Goal: Information Seeking & Learning: Learn about a topic

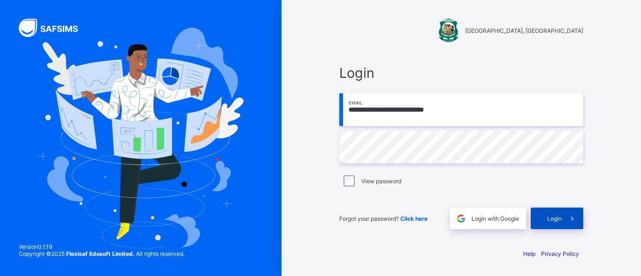
click at [550, 223] on div "Login" at bounding box center [557, 219] width 53 height 22
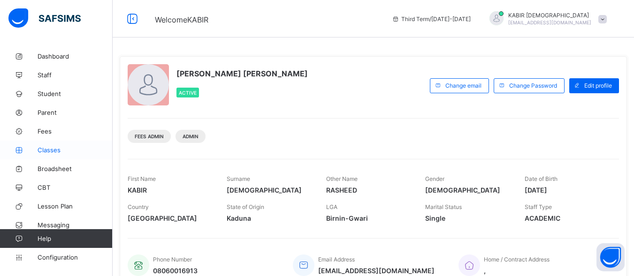
click at [47, 153] on span "Classes" at bounding box center [75, 150] width 75 height 8
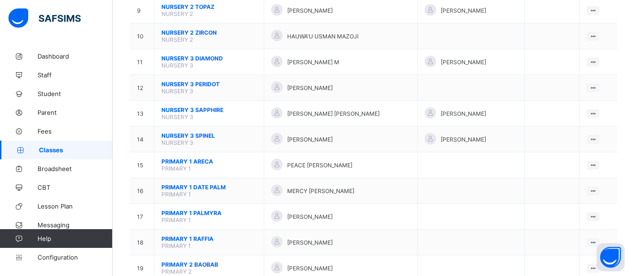
scroll to position [338, 0]
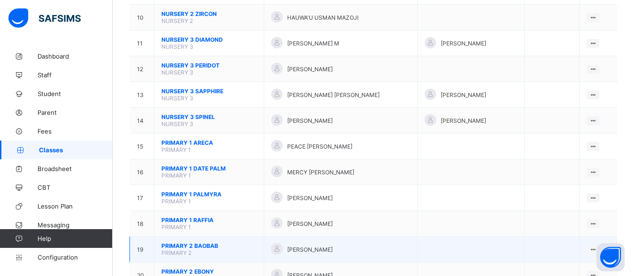
click at [199, 247] on span "PRIMARY 2 BAOBAB" at bounding box center [208, 246] width 95 height 7
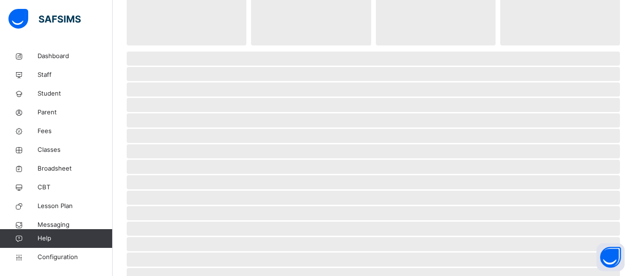
scroll to position [56, 0]
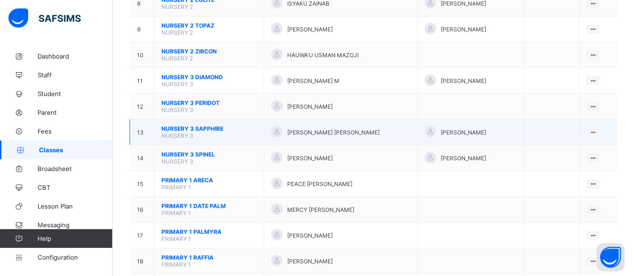
scroll to position [319, 0]
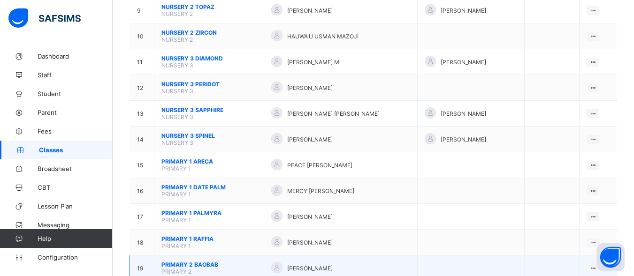
click at [199, 266] on span "PRIMARY 2 BAOBAB" at bounding box center [208, 264] width 95 height 7
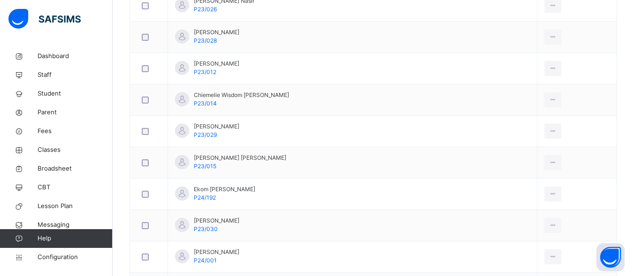
scroll to position [713, 0]
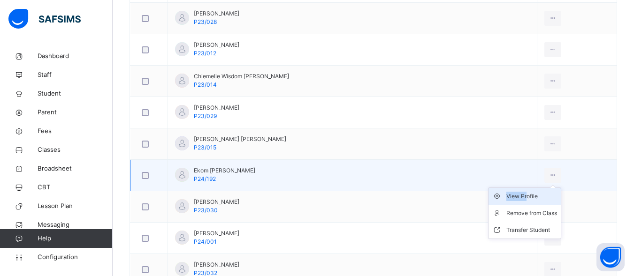
drag, startPoint x: 558, startPoint y: 175, endPoint x: 535, endPoint y: 196, distance: 30.9
click at [544, 183] on div "View Profile Remove from Class Transfer Student" at bounding box center [552, 175] width 17 height 15
click at [535, 196] on div "View Profile" at bounding box center [531, 196] width 51 height 9
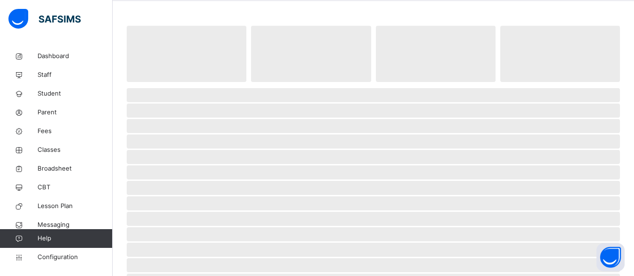
scroll to position [38, 0]
click at [46, 153] on span "Classes" at bounding box center [75, 149] width 75 height 9
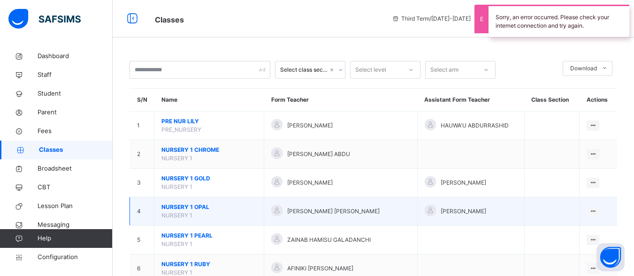
click at [197, 206] on span "NURSERY 1 OPAL" at bounding box center [208, 207] width 95 height 8
